Goal: Task Accomplishment & Management: Use online tool/utility

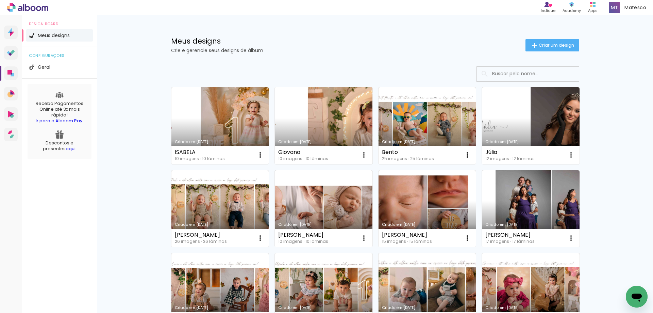
click at [348, 137] on link "Criado em [DATE]" at bounding box center [324, 125] width 98 height 77
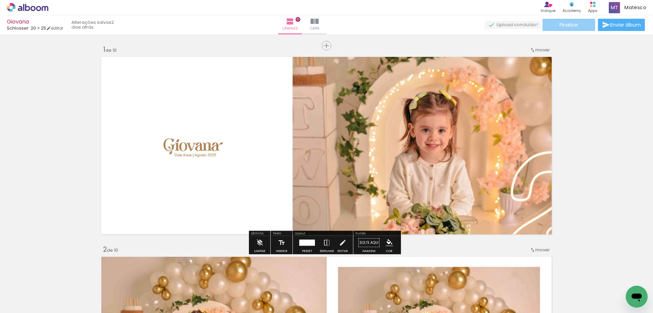
click at [567, 27] on span "Finalizar" at bounding box center [569, 24] width 19 height 5
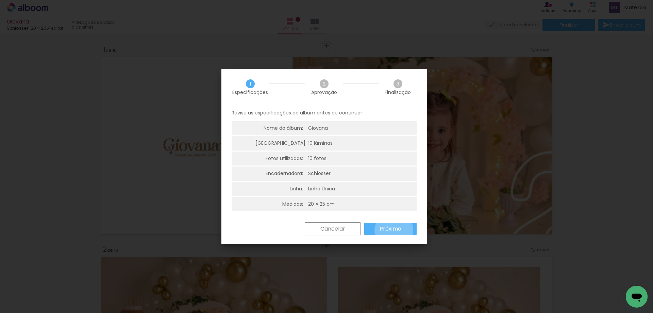
click at [0, 0] on slot "Próximo" at bounding box center [0, 0] width 0 height 0
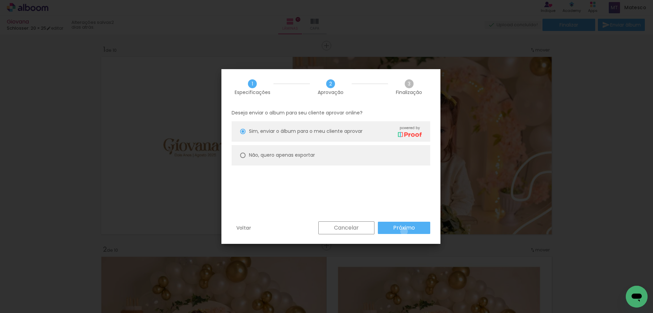
click at [0, 0] on slot "Próximo" at bounding box center [0, 0] width 0 height 0
